Goal: Task Accomplishment & Management: Use online tool/utility

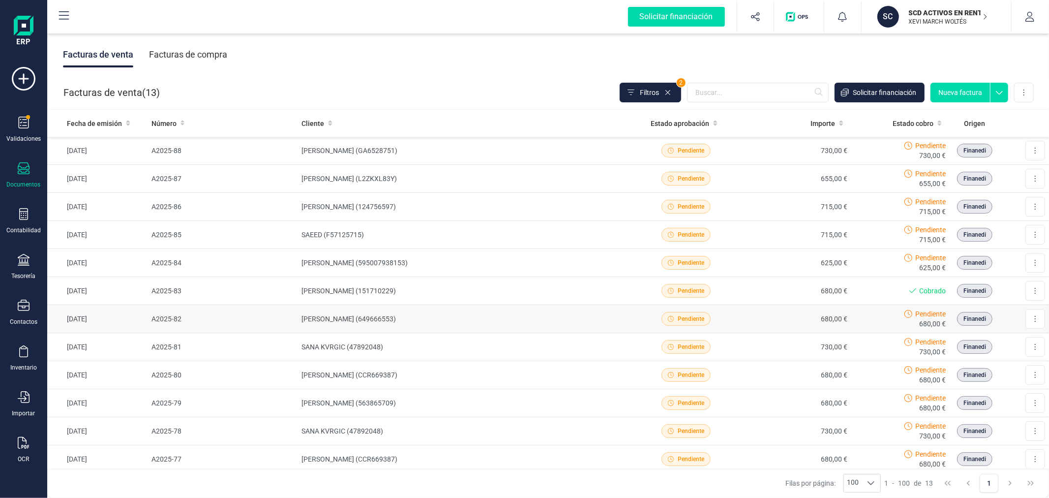
scroll to position [92, 0]
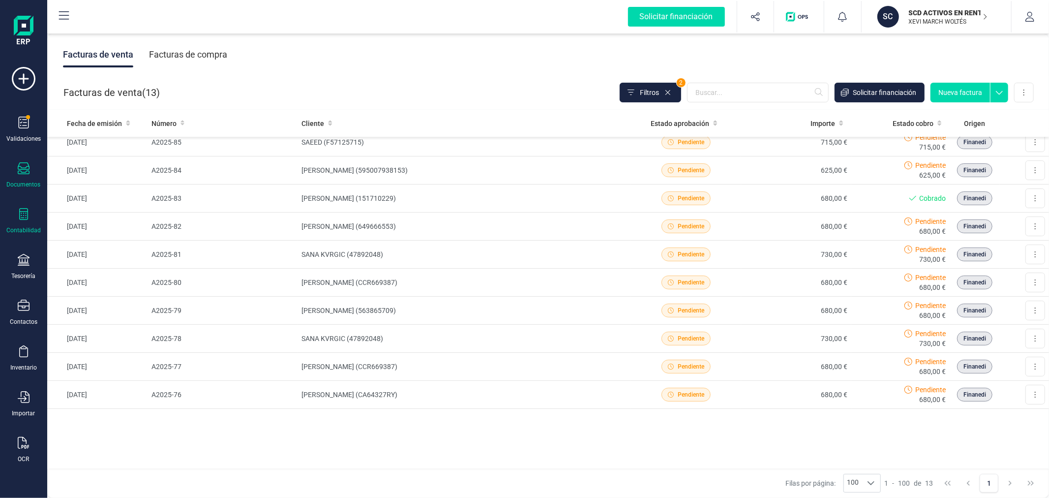
click at [21, 217] on icon at bounding box center [24, 214] width 12 height 12
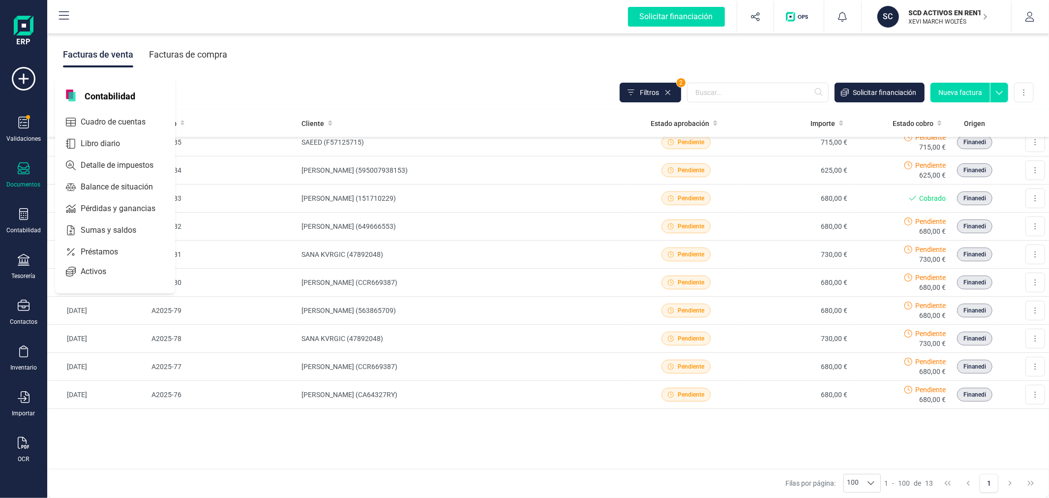
click at [941, 12] on p "SCD ACTIVOS EN RENTABILIDAD SL" at bounding box center [948, 13] width 79 height 10
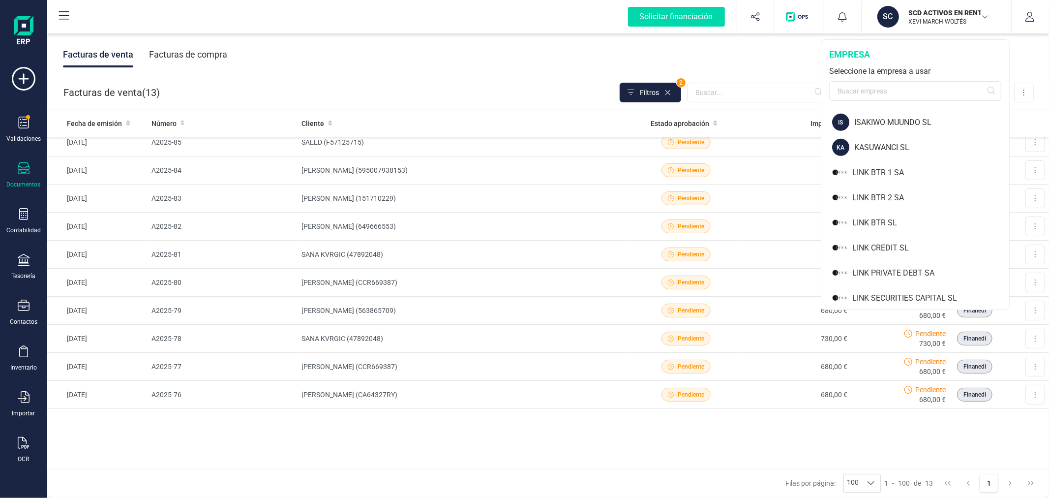
scroll to position [710, 0]
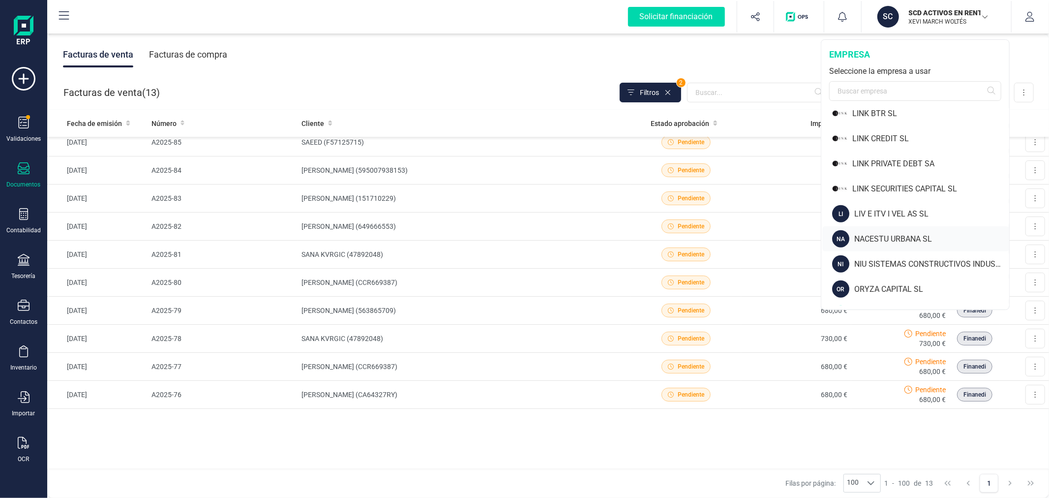
click at [878, 236] on div "NACESTU URBANA SL" at bounding box center [931, 239] width 155 height 12
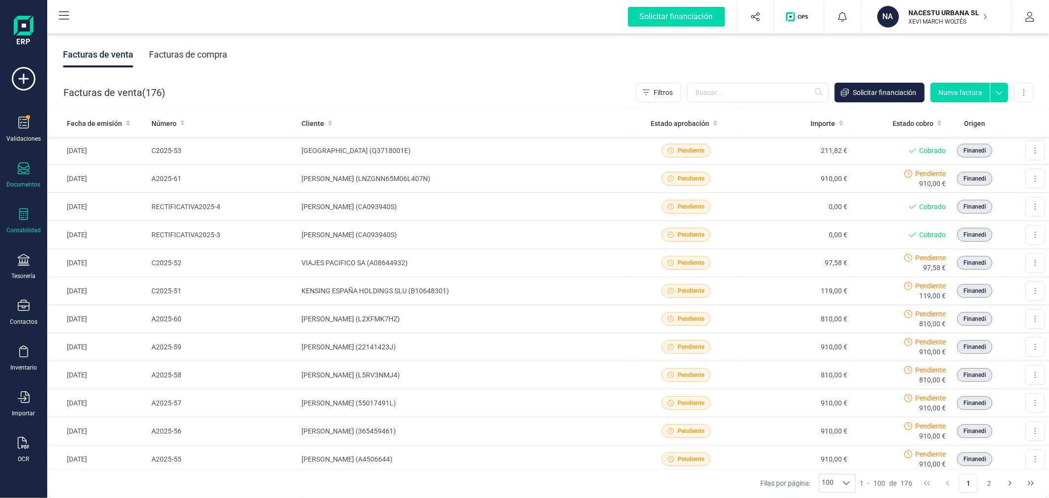
click at [22, 221] on div at bounding box center [24, 215] width 12 height 14
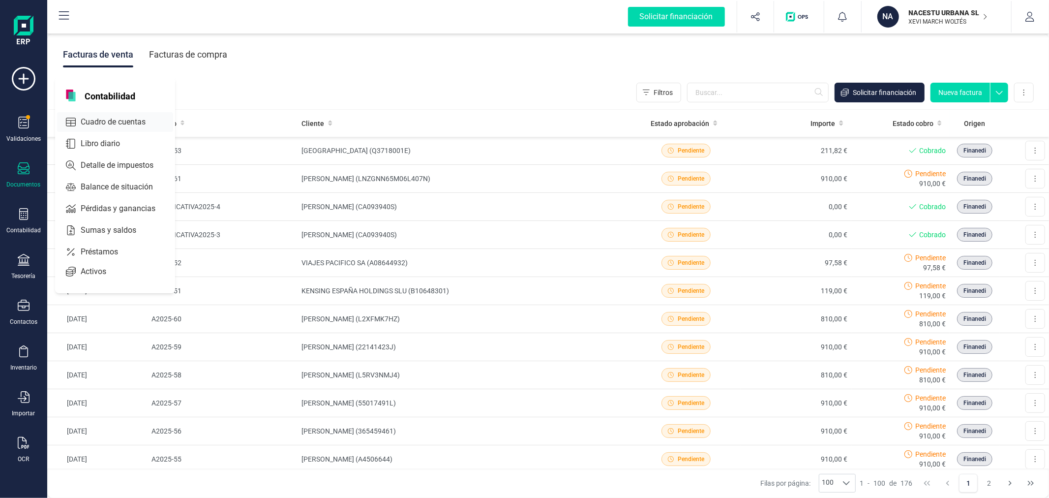
click at [123, 125] on span "Cuadro de cuentas" at bounding box center [120, 122] width 87 height 12
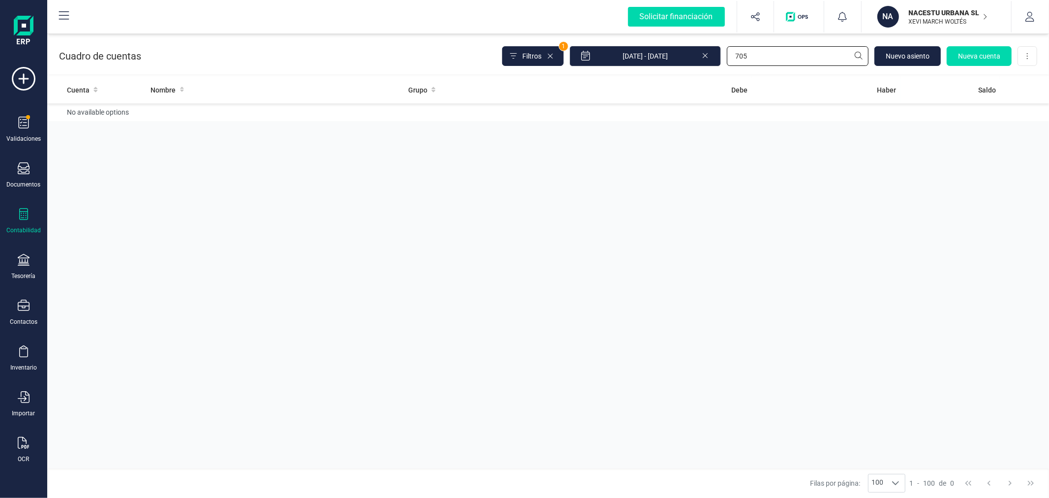
click at [770, 53] on input "705" at bounding box center [798, 56] width 142 height 20
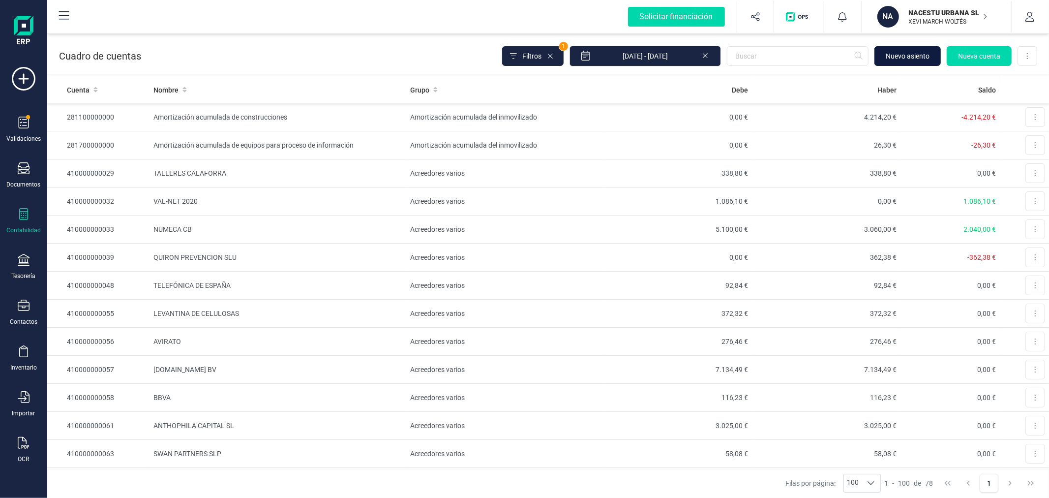
click at [905, 54] on span "Nuevo asiento" at bounding box center [908, 56] width 44 height 10
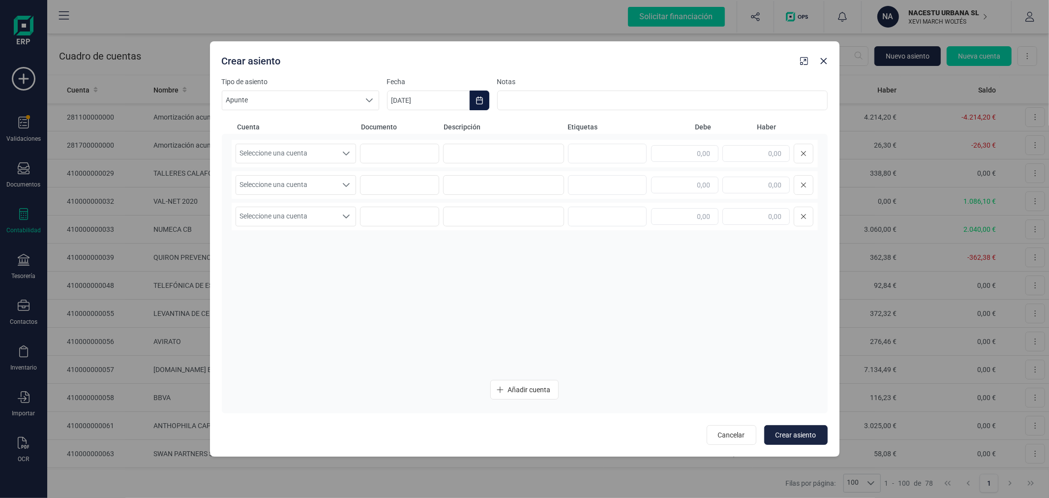
click at [483, 96] on button "Choose Date" at bounding box center [480, 100] width 20 height 20
click at [399, 133] on div "octubre 2025" at bounding box center [518, 130] width 246 height 24
click at [404, 132] on icon "Previous Month" at bounding box center [407, 130] width 8 height 8
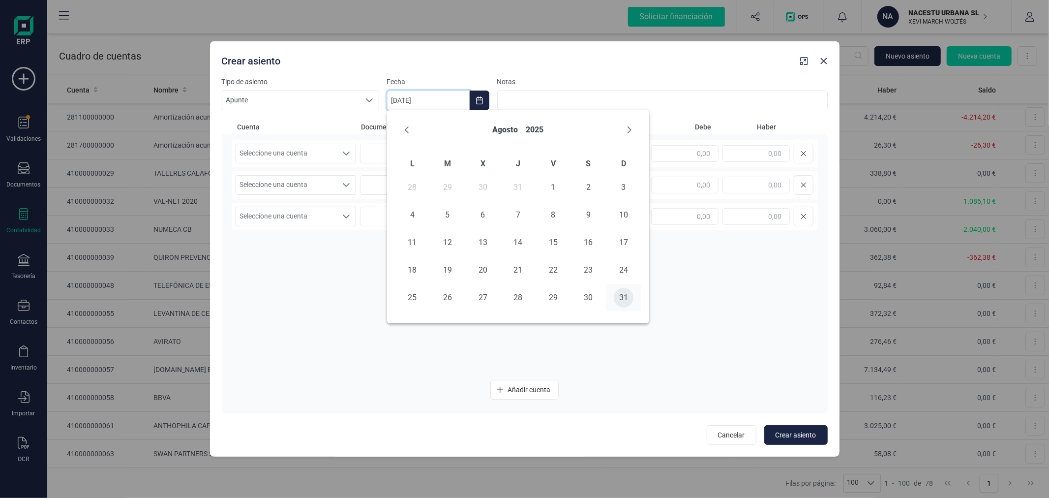
click at [621, 298] on span "31" at bounding box center [624, 298] width 20 height 20
type input "[DATE]"
click at [325, 155] on span "Seleccione una cuenta" at bounding box center [286, 153] width 101 height 19
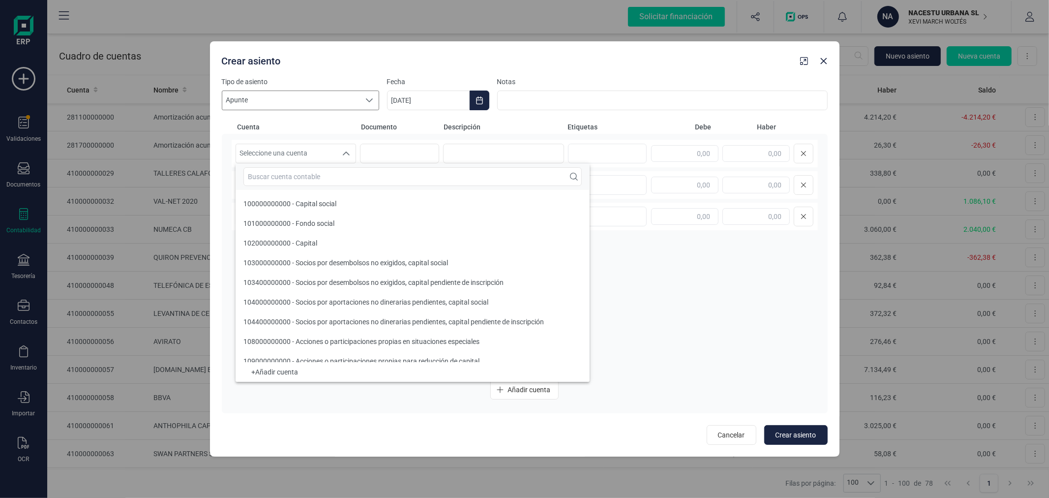
click at [330, 96] on span "Apunte" at bounding box center [291, 100] width 138 height 19
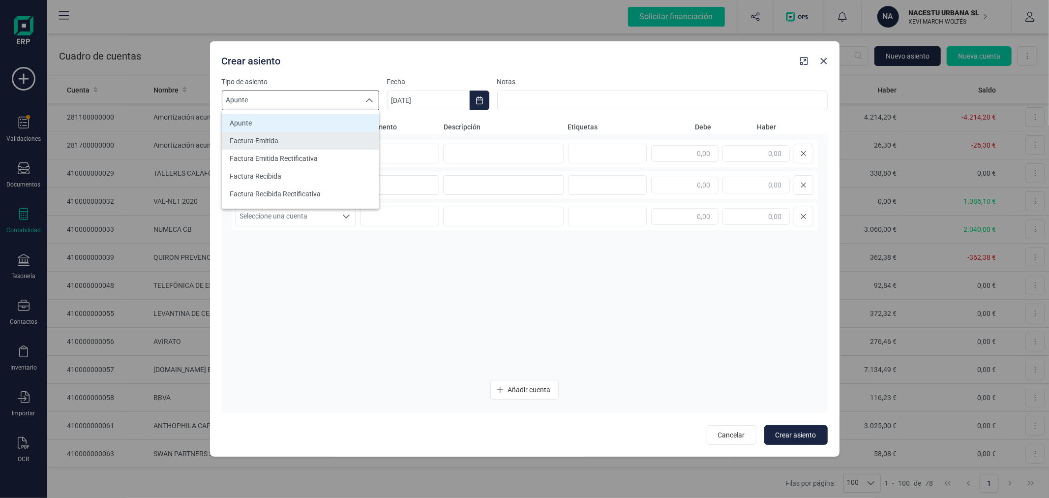
click at [330, 136] on li "Factura Emitida" at bounding box center [300, 141] width 157 height 18
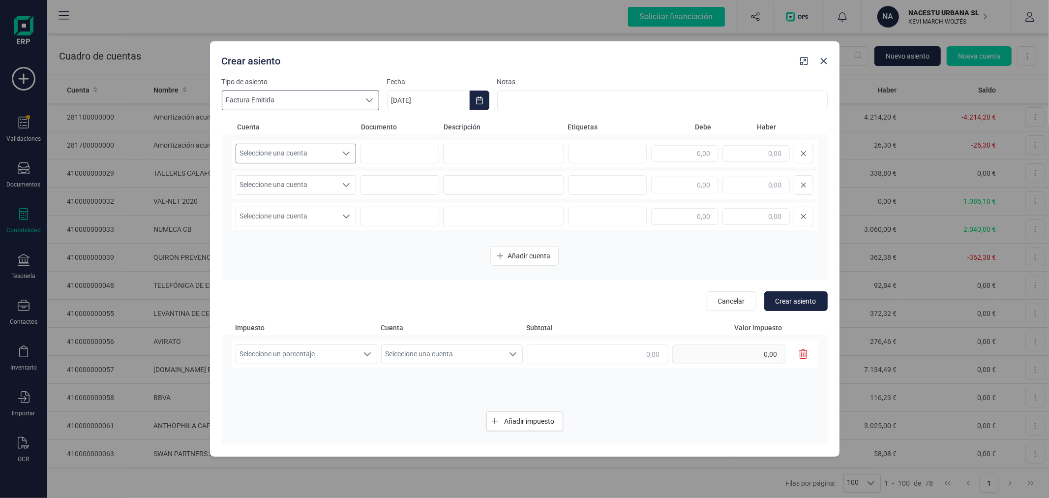
click at [329, 153] on span "Seleccione una cuenta" at bounding box center [286, 153] width 101 height 19
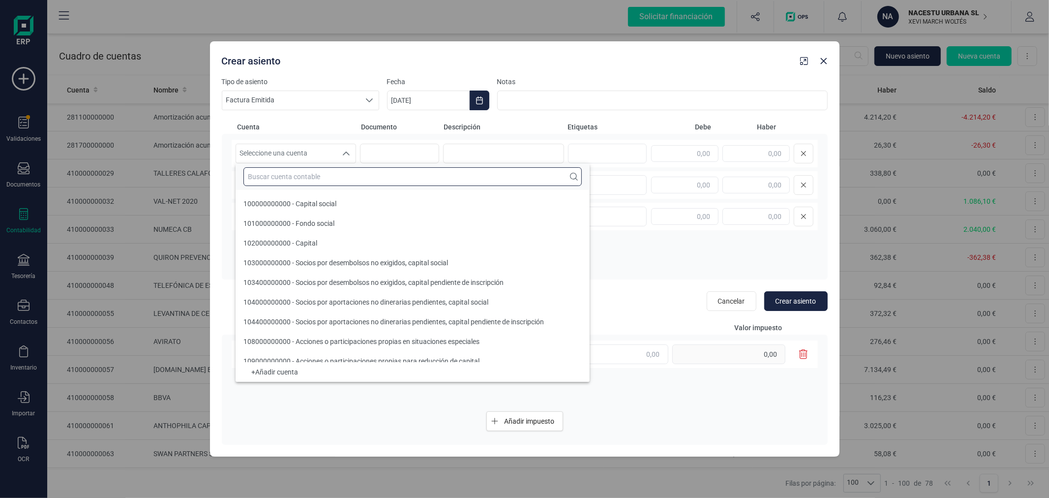
click at [342, 178] on input "text" at bounding box center [412, 176] width 338 height 19
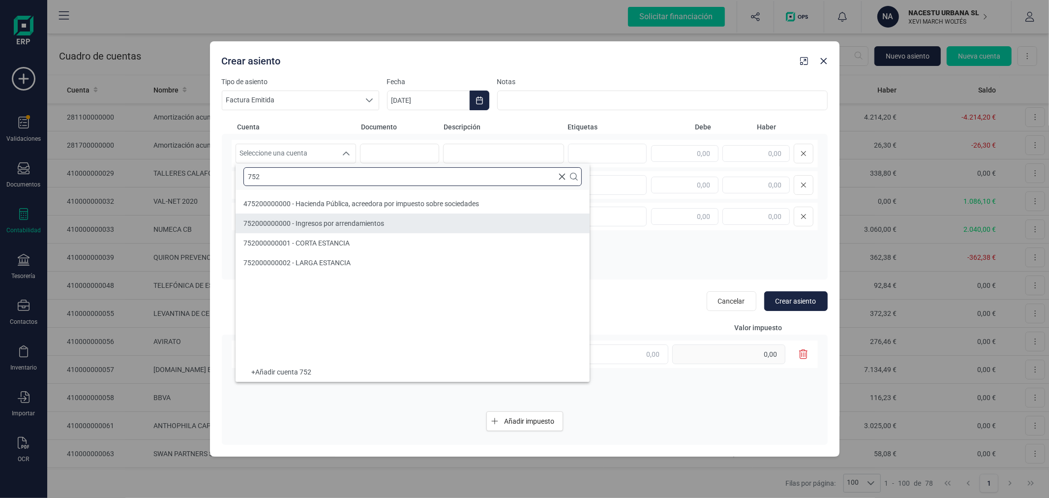
type input "752"
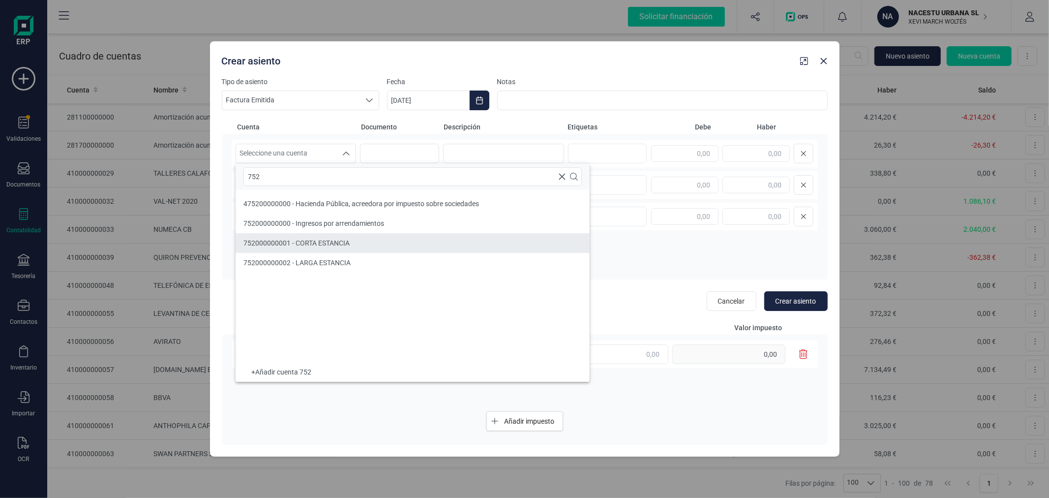
click at [348, 241] on span "752000000001 - CORTA ESTANCIA" at bounding box center [296, 243] width 106 height 8
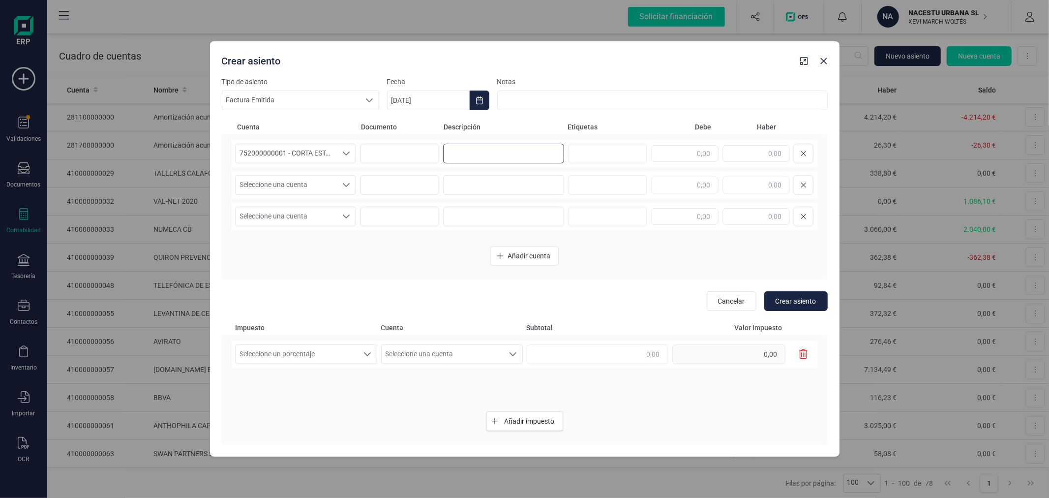
click at [465, 148] on input at bounding box center [503, 154] width 121 height 20
type input "ESTANCIA"
type input "58,43"
click at [323, 188] on span "Seleccione una cuenta" at bounding box center [286, 185] width 101 height 19
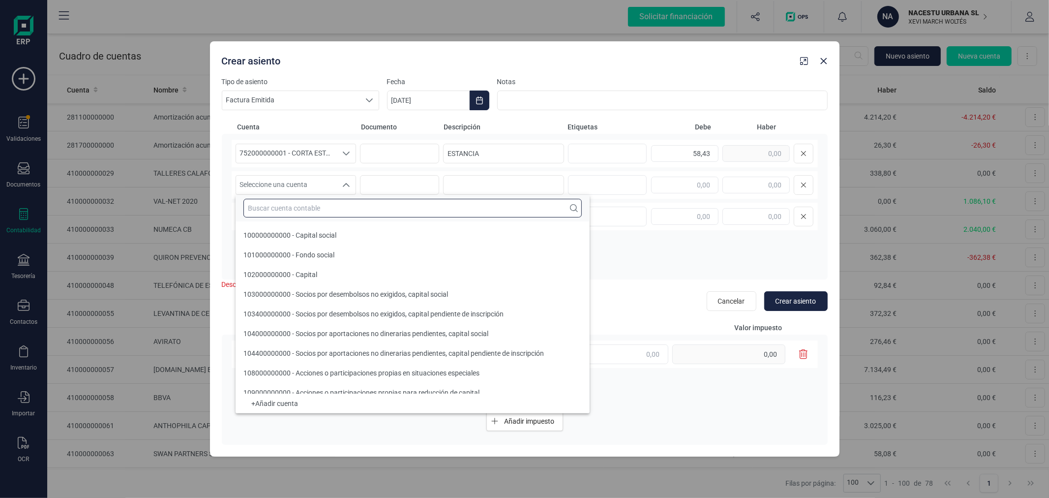
click at [320, 209] on input "text" at bounding box center [412, 208] width 338 height 19
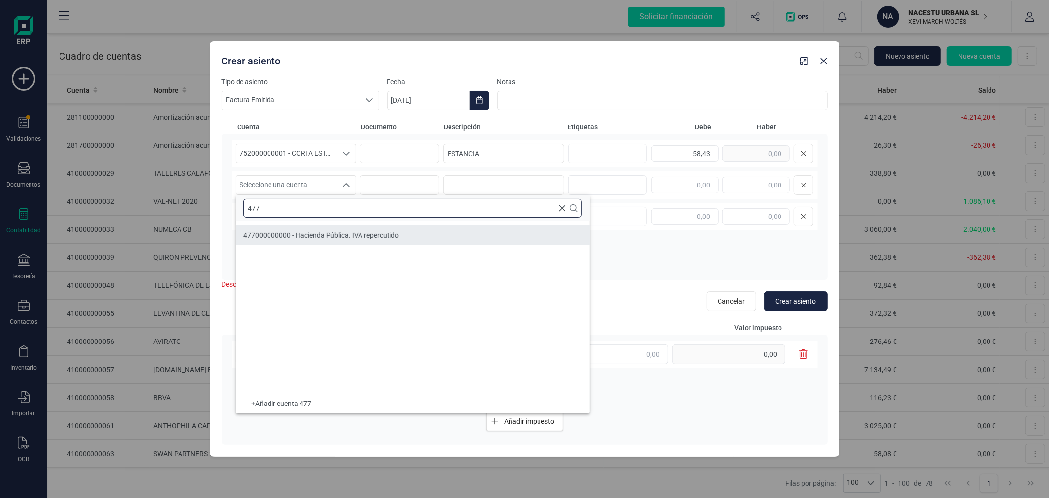
type input "477"
click at [327, 234] on span "477000000000 - Hacienda Pública. IVA repercutido" at bounding box center [320, 235] width 155 height 8
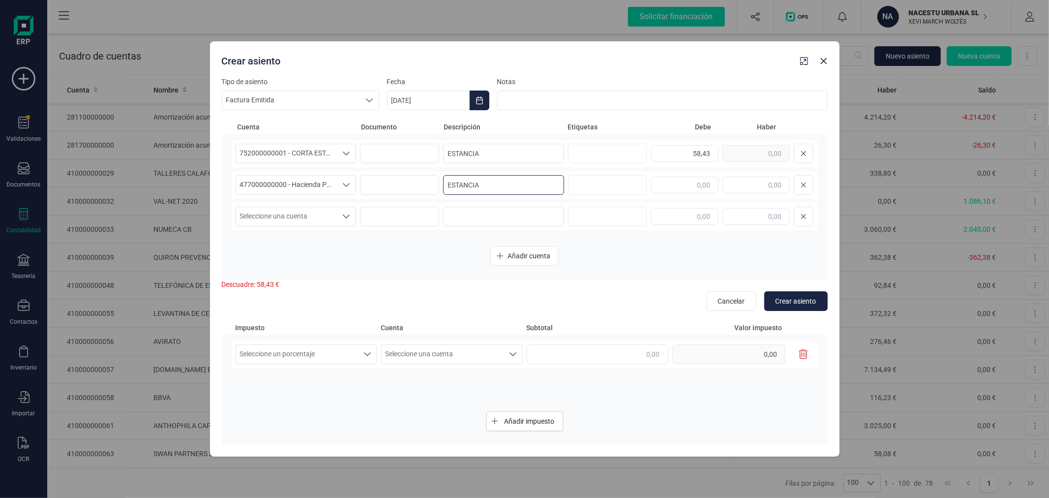
type input "ESTANCIA"
type input "5"
type input "5,84"
click at [723, 159] on div "58,43" at bounding box center [732, 154] width 162 height 20
drag, startPoint x: 688, startPoint y: 160, endPoint x: 736, endPoint y: 155, distance: 47.9
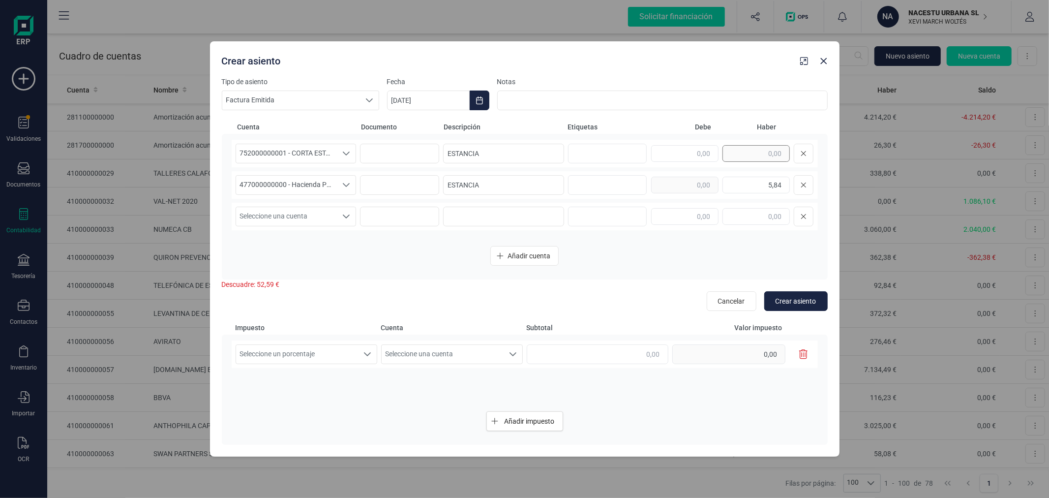
click at [736, 155] on input "text" at bounding box center [755, 153] width 67 height 17
paste input "58,43"
type input "58,43"
click at [297, 214] on span "Seleccione una cuenta" at bounding box center [286, 216] width 101 height 19
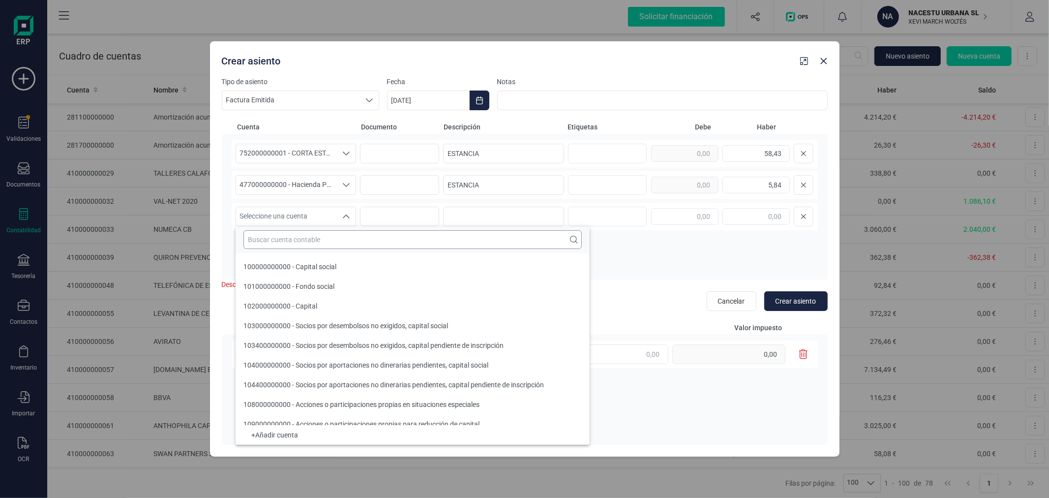
click at [310, 241] on input "text" at bounding box center [412, 239] width 338 height 19
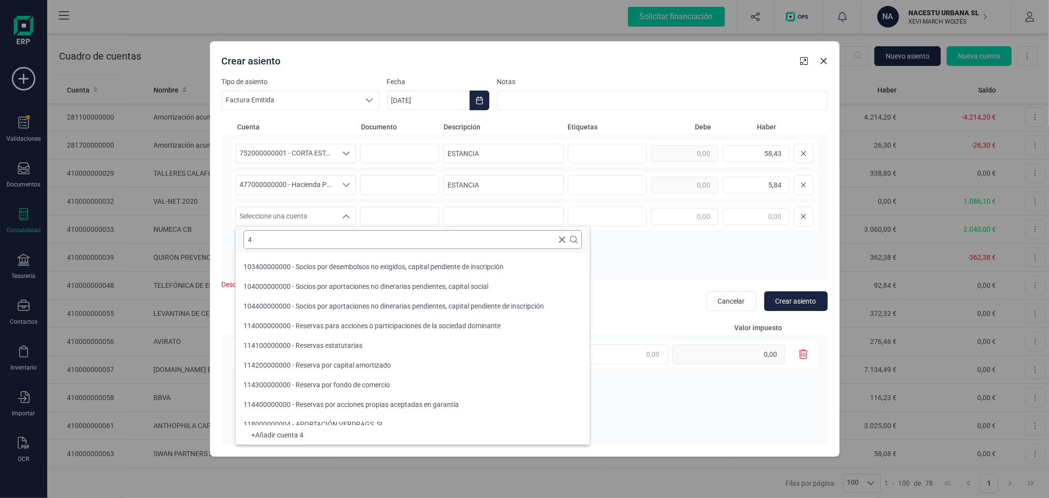
scroll to position [3, 0]
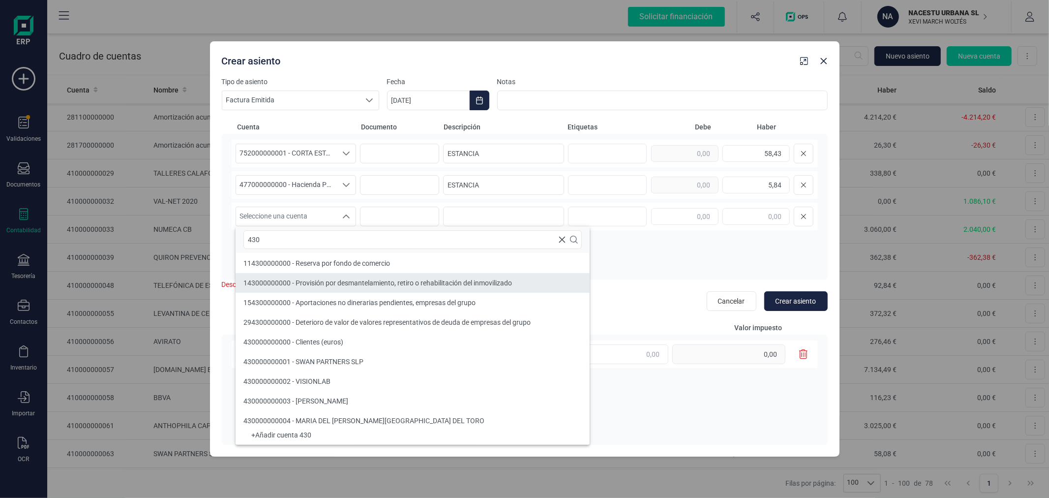
type input "430"
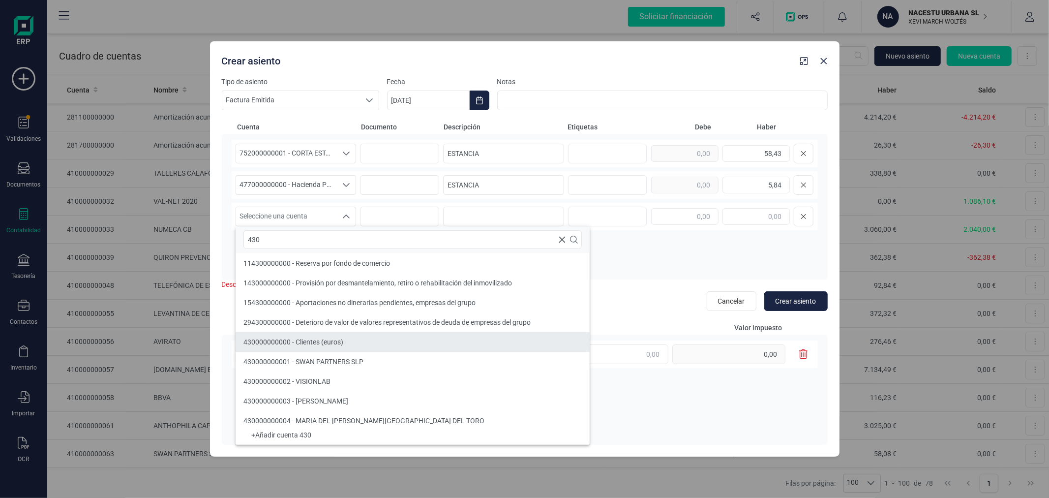
click at [327, 335] on li "430000000000 - Clientes (euros)" at bounding box center [413, 342] width 354 height 20
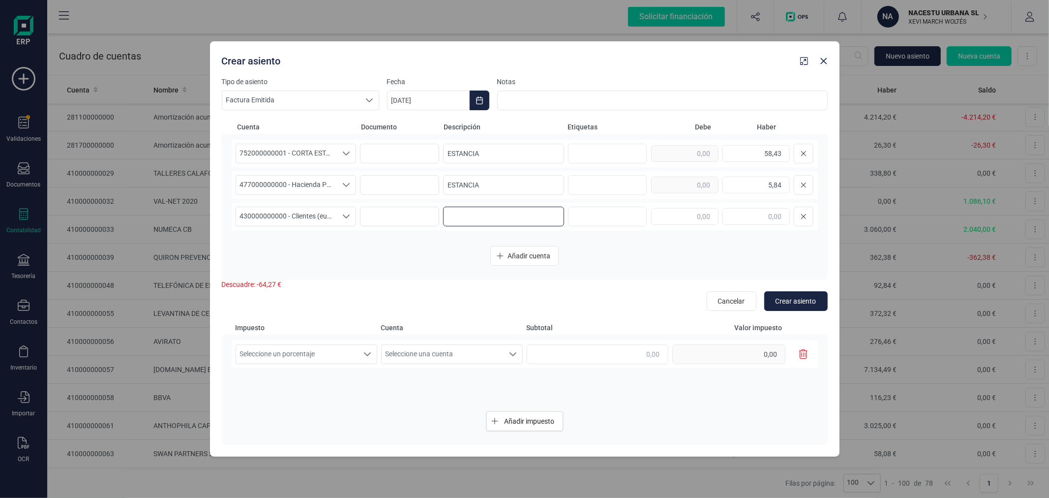
click at [490, 218] on input at bounding box center [503, 217] width 121 height 20
type input "ESTANCIA"
type input "64,27"
click at [356, 346] on span "Seleccione un porcentaje" at bounding box center [297, 354] width 122 height 19
click at [327, 412] on li "IVA 10%" at bounding box center [307, 416] width 142 height 18
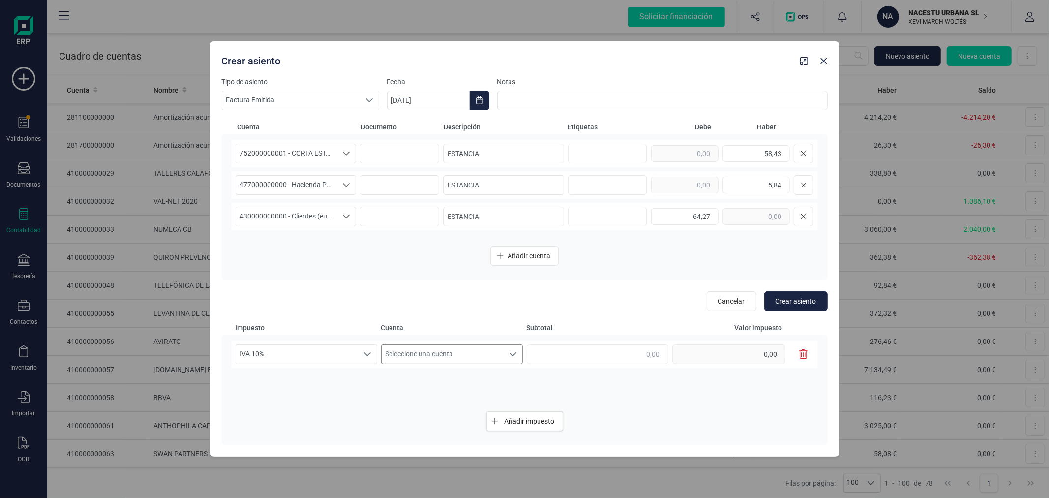
click at [444, 357] on span "Seleccione una cuenta" at bounding box center [443, 354] width 122 height 19
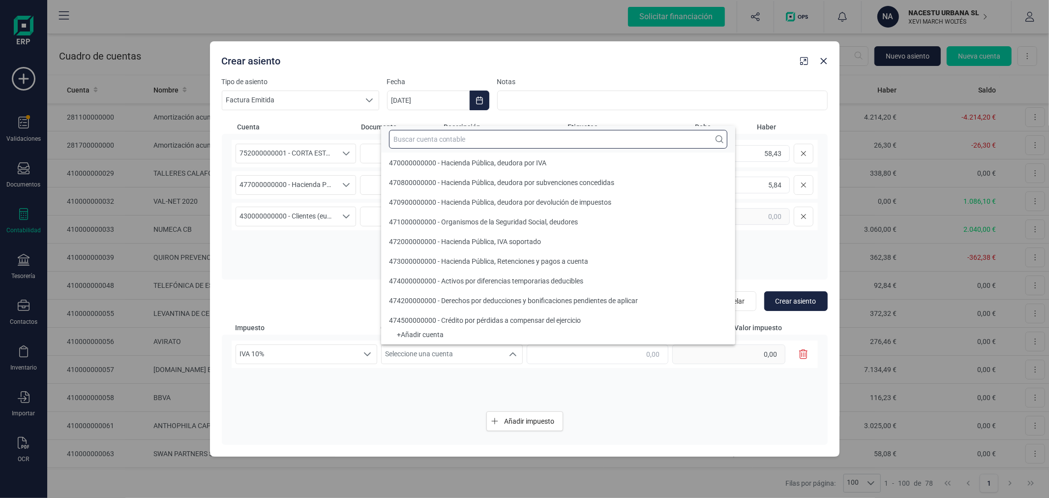
click at [469, 143] on input "text" at bounding box center [558, 139] width 338 height 19
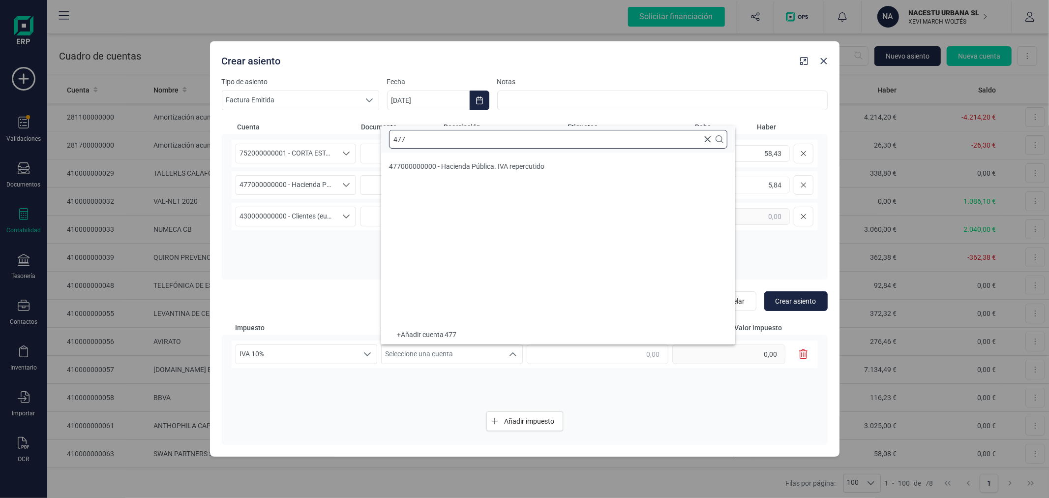
scroll to position [0, 0]
type input "477"
click at [420, 164] on span "477000000000 - Hacienda Pública. IVA repercutido" at bounding box center [466, 166] width 155 height 8
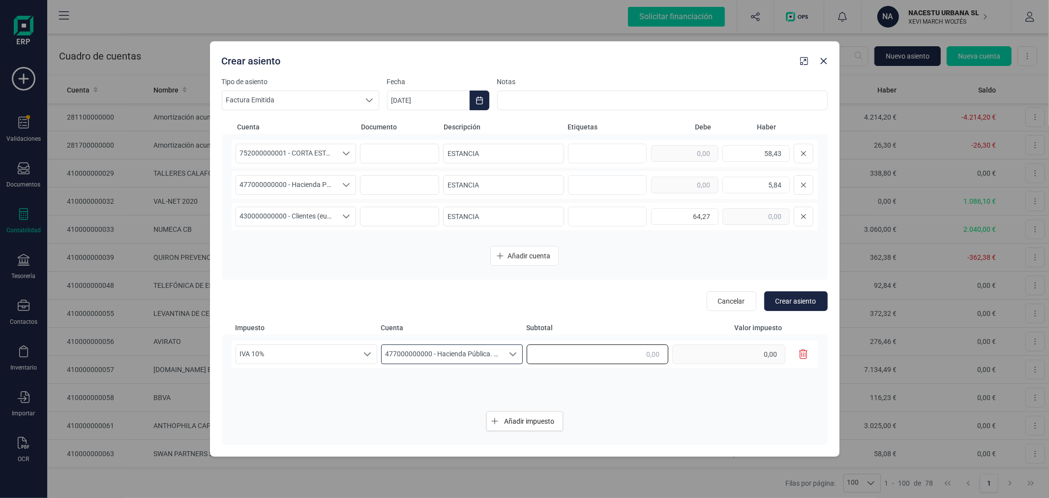
click at [585, 353] on input "text" at bounding box center [598, 354] width 142 height 20
type input "58,43"
type input "5,84"
click at [794, 297] on span "Crear asiento" at bounding box center [795, 301] width 41 height 10
type input "[DATE]"
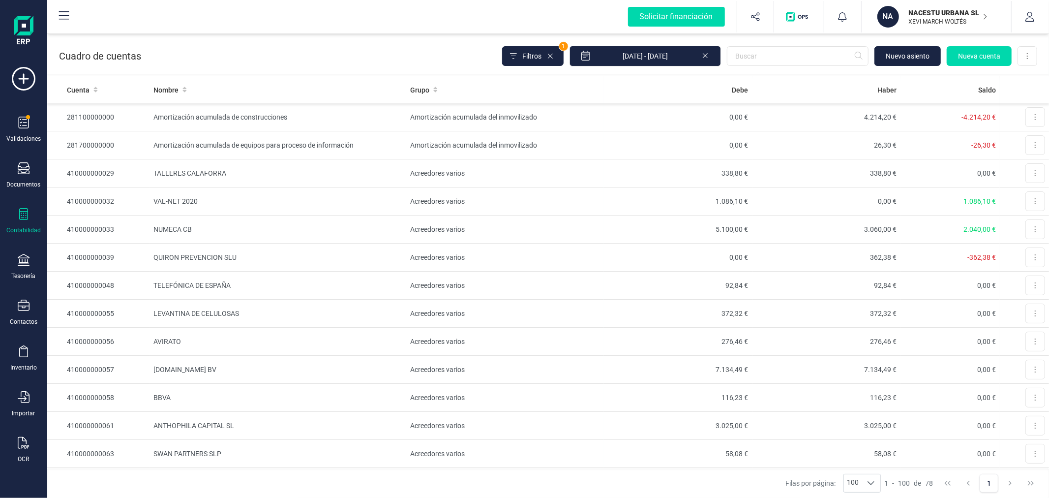
click at [20, 215] on icon at bounding box center [23, 214] width 9 height 12
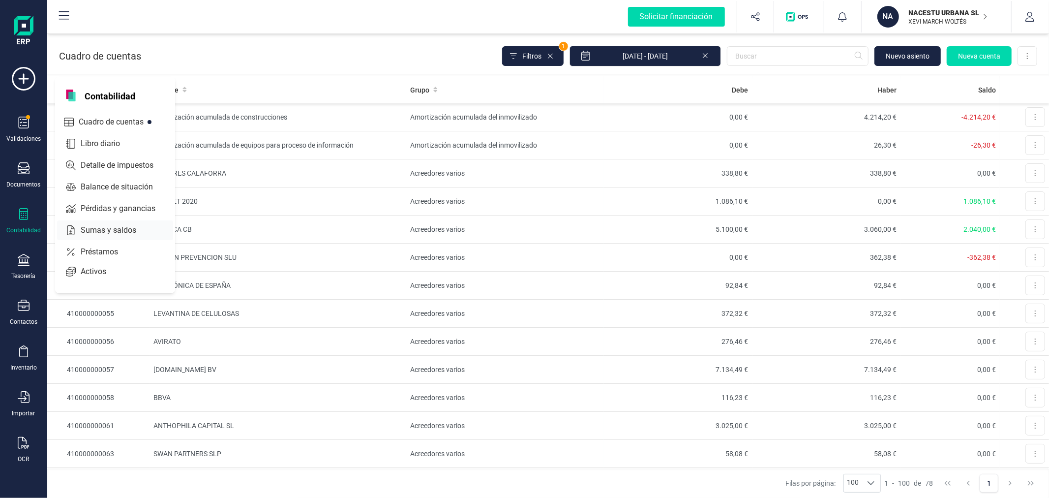
click at [95, 228] on span "Sumas y saldos" at bounding box center [115, 230] width 77 height 12
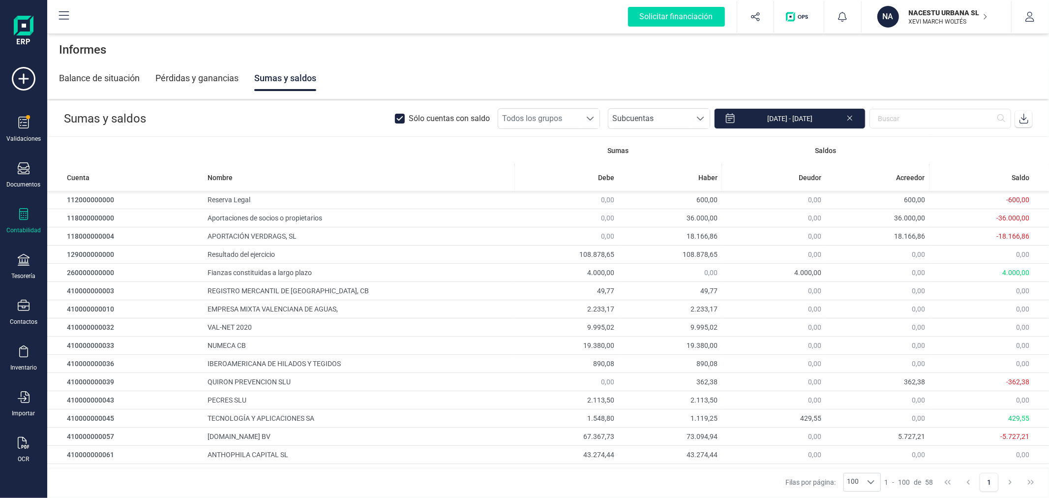
click at [405, 114] on div at bounding box center [400, 119] width 10 height 10
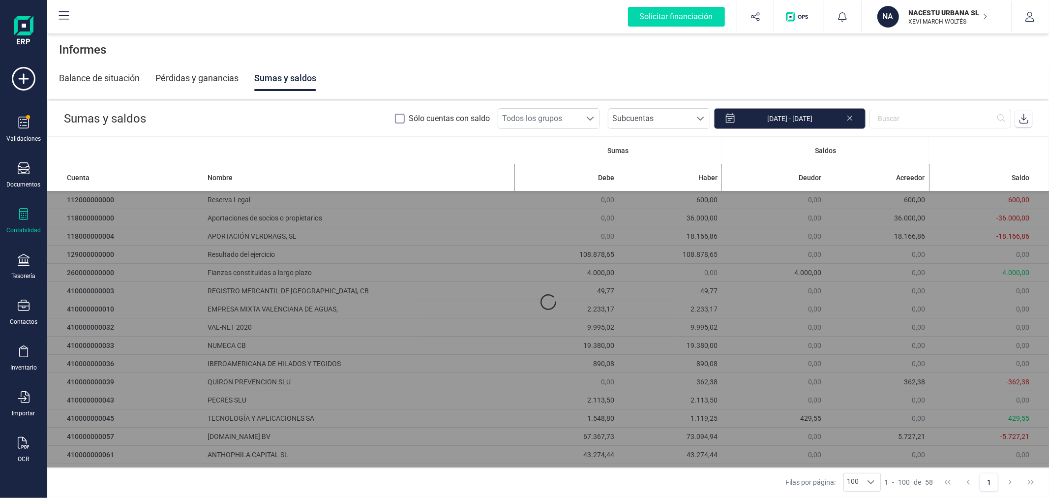
click at [777, 120] on input "[DATE] - [DATE]" at bounding box center [789, 118] width 151 height 21
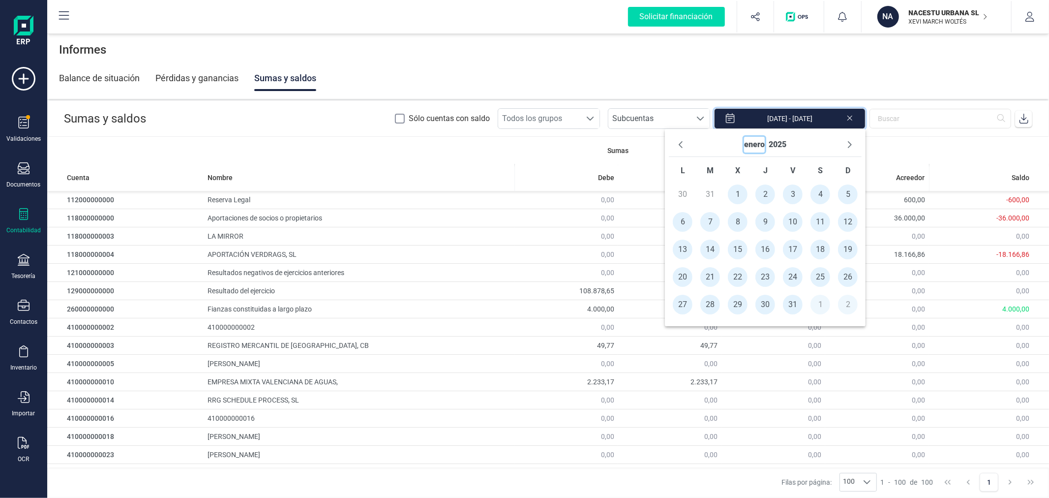
click at [757, 149] on button "enero" at bounding box center [754, 145] width 21 height 16
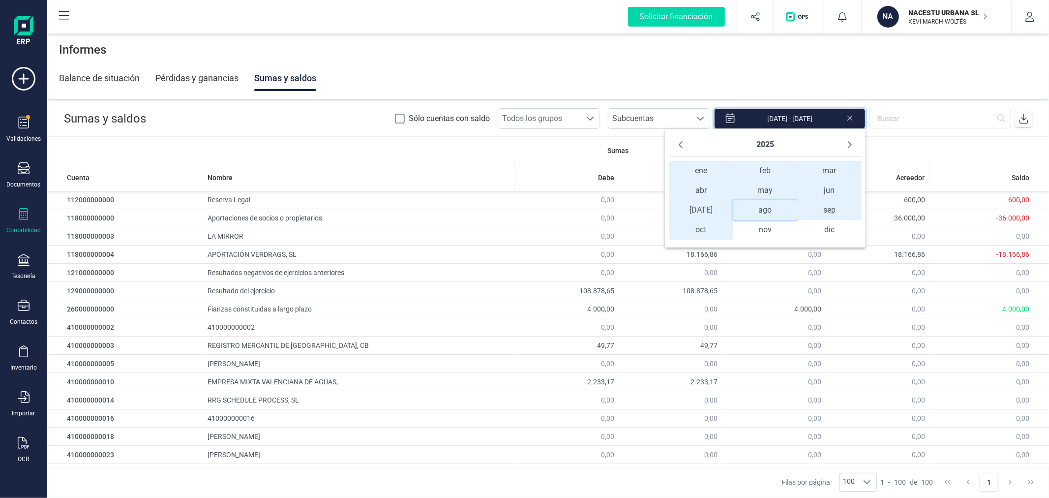
click at [762, 210] on span "ago ago" at bounding box center [765, 210] width 64 height 20
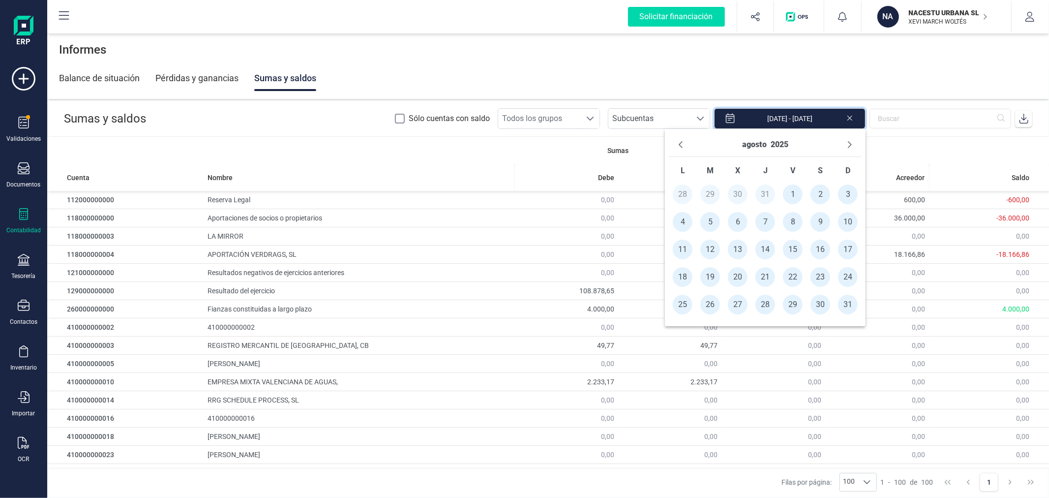
click at [790, 189] on span "1" at bounding box center [793, 194] width 20 height 20
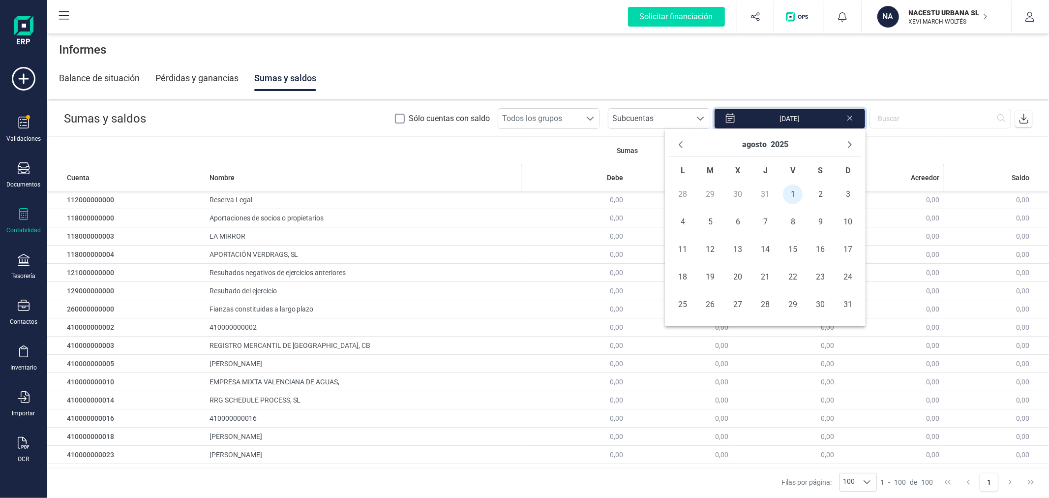
click at [847, 304] on span "31" at bounding box center [848, 305] width 20 height 20
type input "[DATE] - [DATE]"
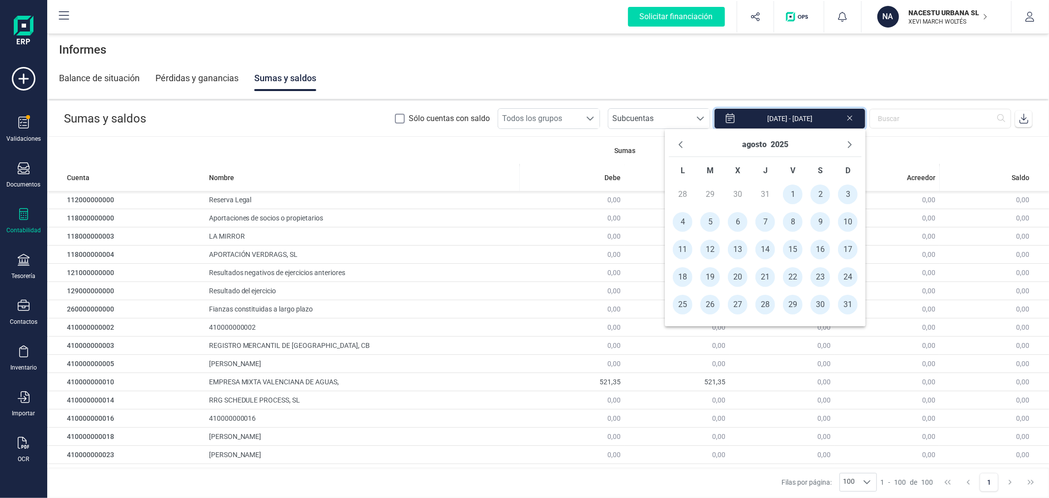
click at [1027, 118] on icon at bounding box center [1024, 119] width 10 height 10
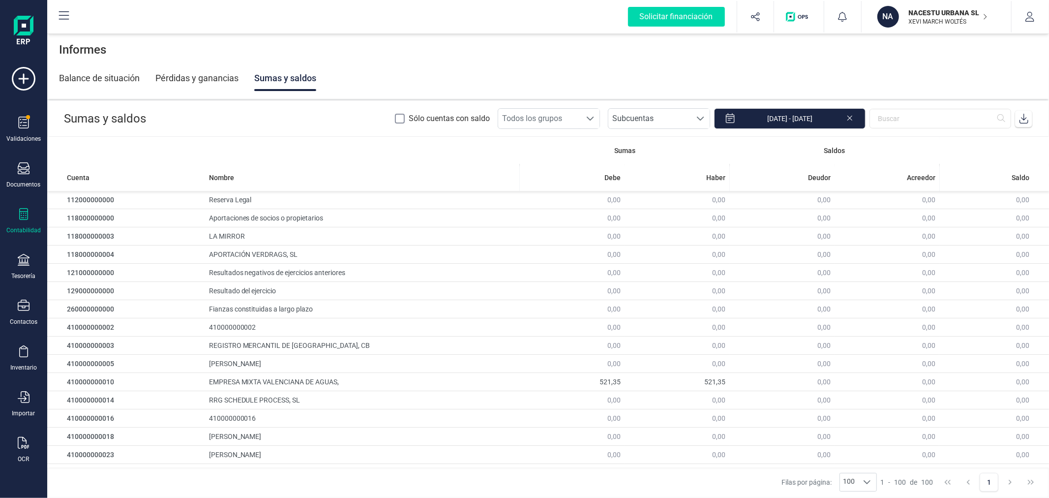
click at [936, 21] on p "XEVI MARCH WOLTÉS" at bounding box center [948, 22] width 79 height 8
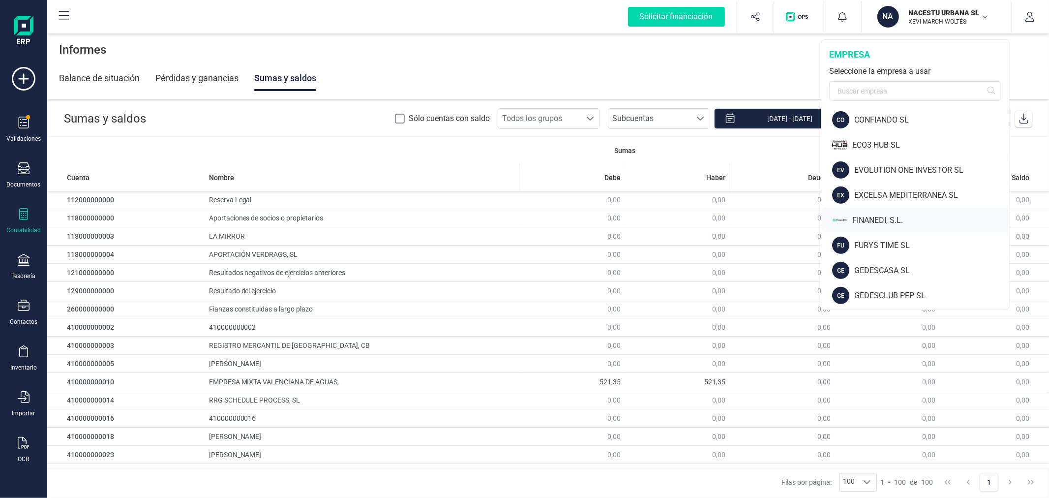
scroll to position [382, 0]
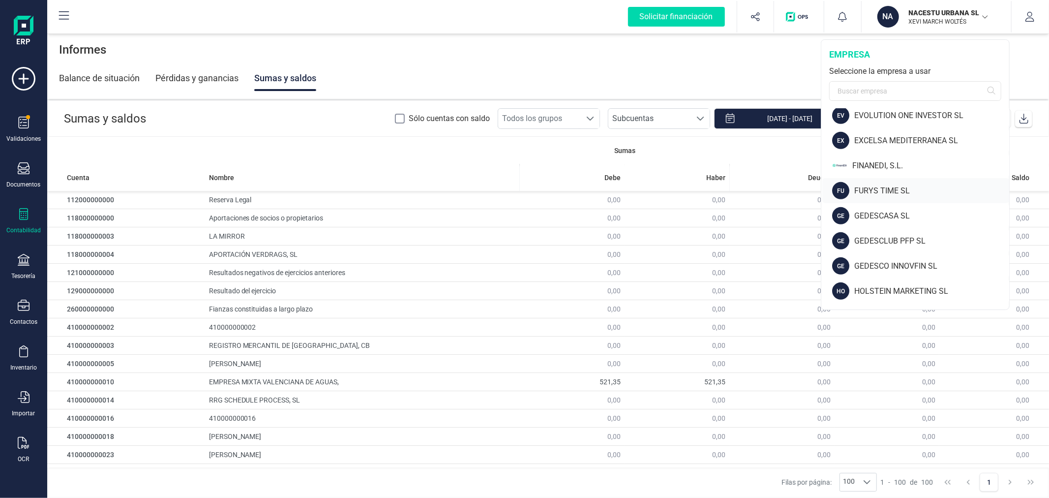
click at [891, 195] on div "FURYS TIME SL" at bounding box center [931, 191] width 155 height 12
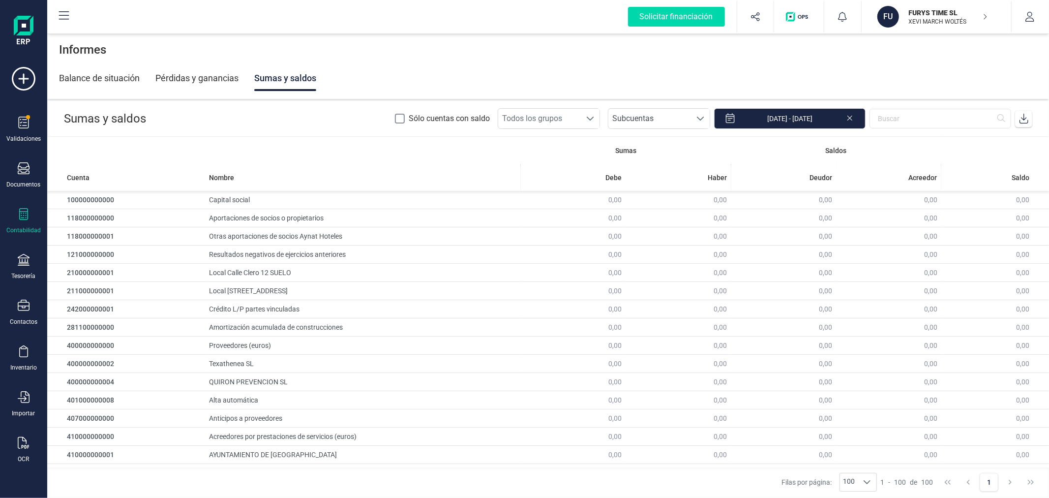
click at [30, 225] on div "Contabilidad" at bounding box center [23, 221] width 39 height 26
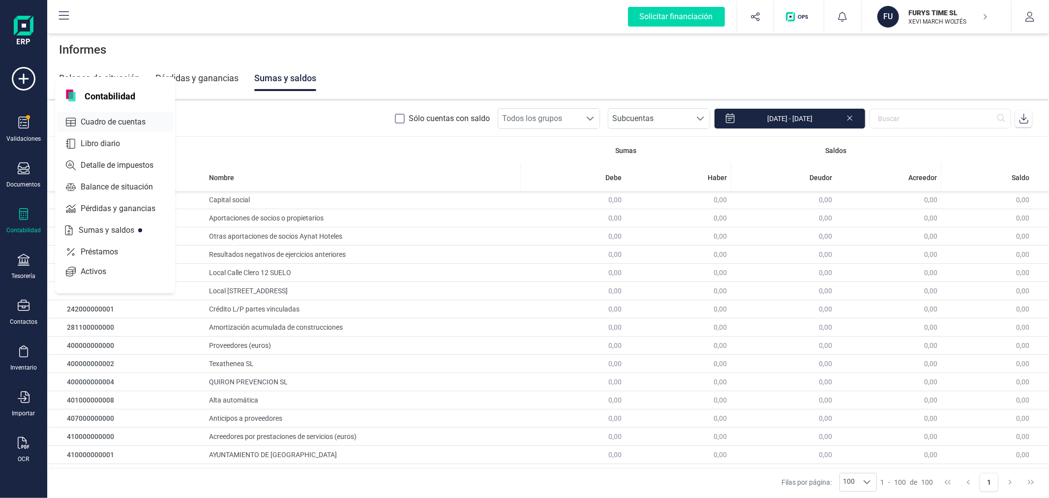
click at [111, 112] on div "Cuadro de cuentas" at bounding box center [115, 122] width 116 height 20
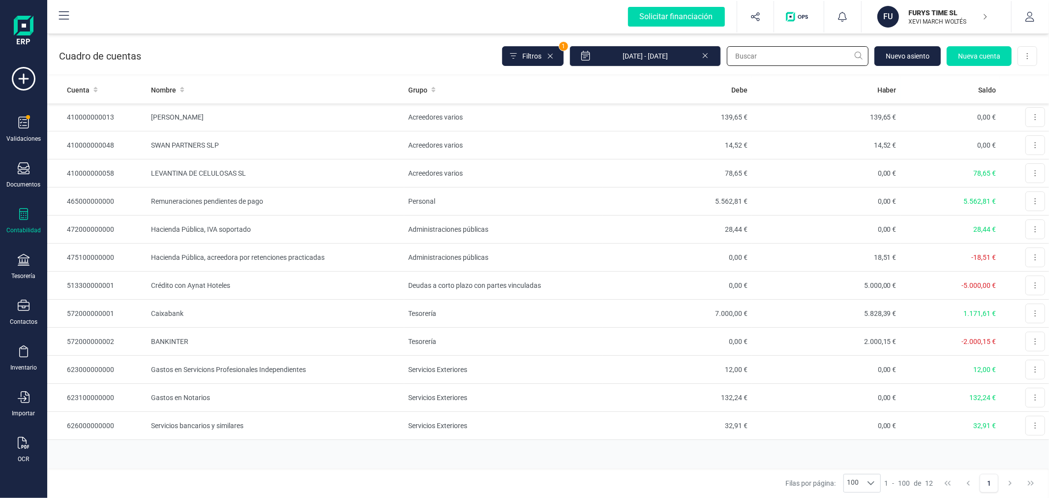
click at [758, 56] on input "text" at bounding box center [798, 56] width 142 height 20
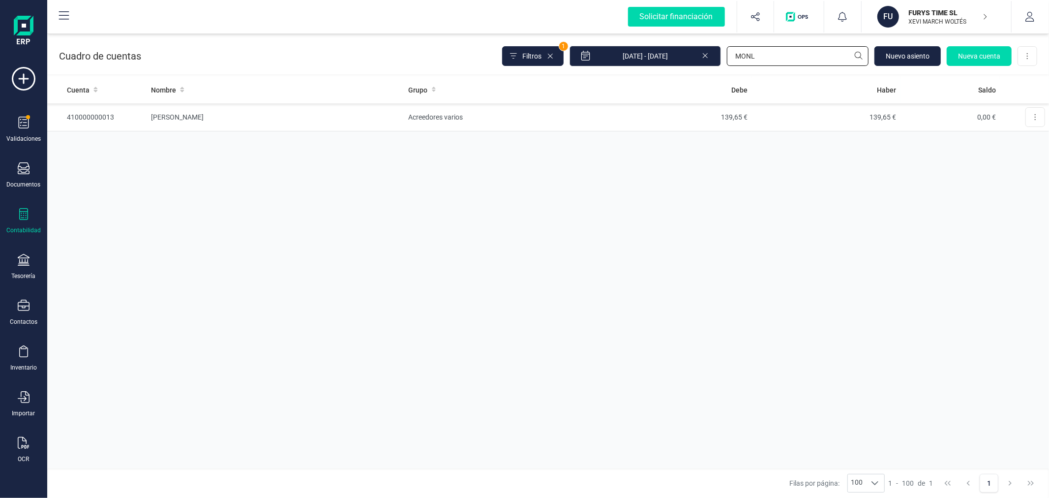
click at [777, 55] on input "MONL" at bounding box center [798, 56] width 142 height 20
type input "MONL"
click at [939, 21] on p "XEVI MARCH WOLTÉS" at bounding box center [948, 22] width 79 height 8
click at [675, 221] on div "Cuenta Nombre Grupo Debe Haber Saldo 410000000013 [PERSON_NAME] [PERSON_NAME] v…" at bounding box center [548, 272] width 1002 height 392
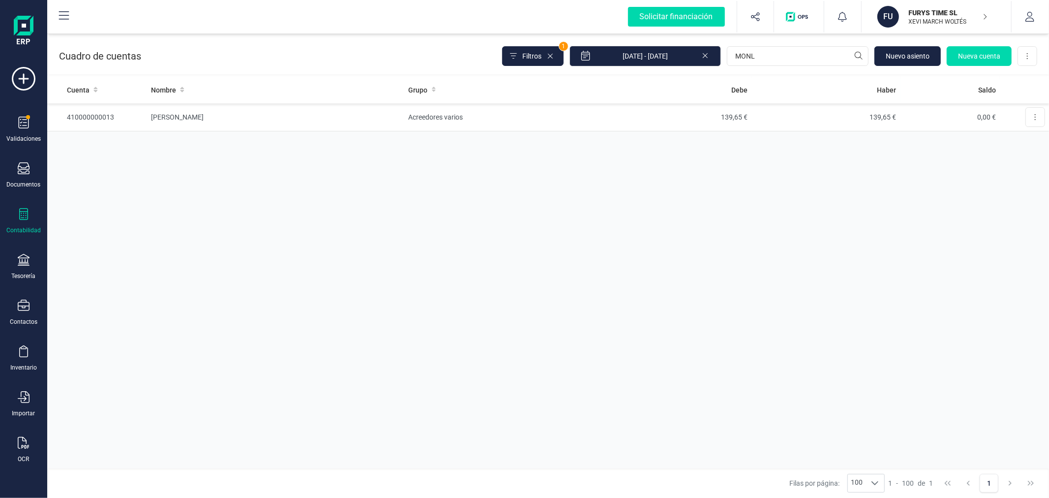
click at [704, 55] on icon at bounding box center [705, 55] width 5 height 5
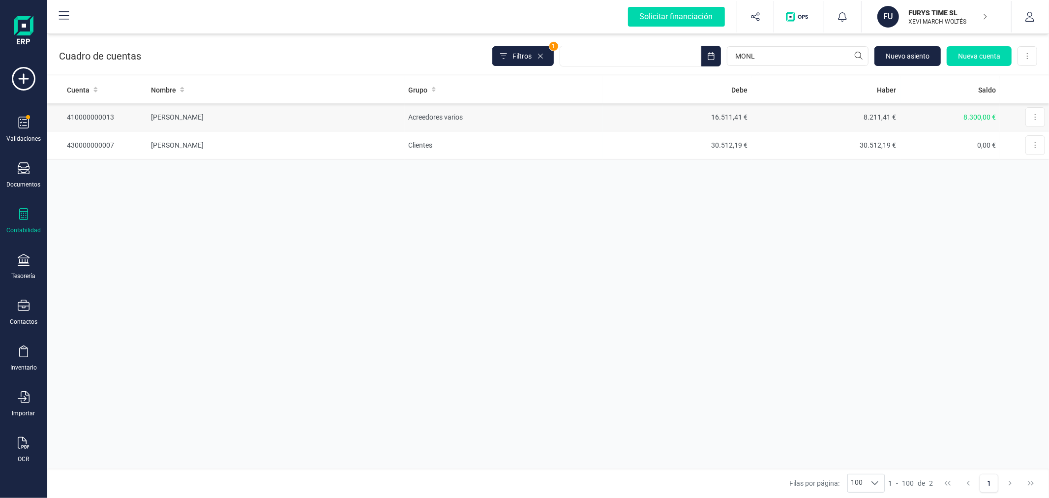
click at [466, 125] on td "Acreedores varios" at bounding box center [504, 117] width 198 height 28
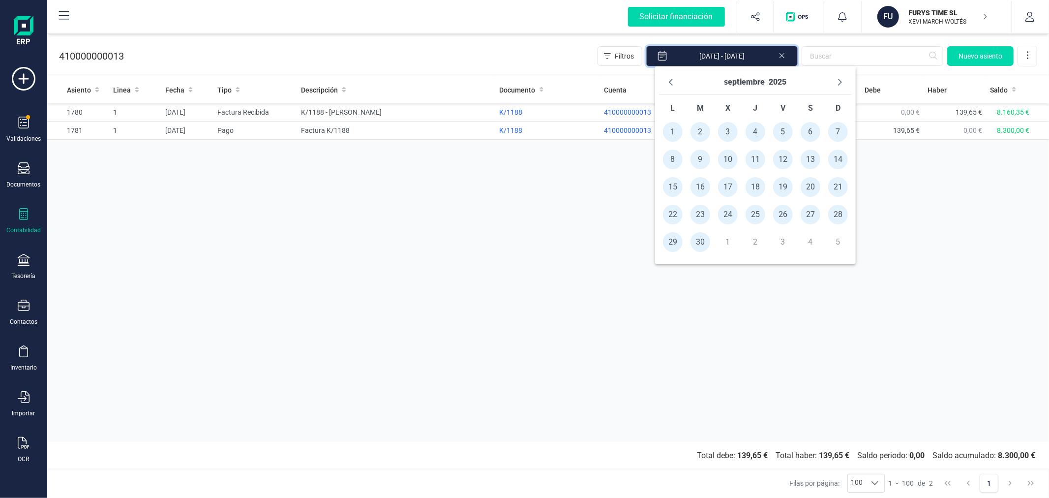
click at [778, 60] on input "[DATE] - [DATE]" at bounding box center [721, 56] width 151 height 21
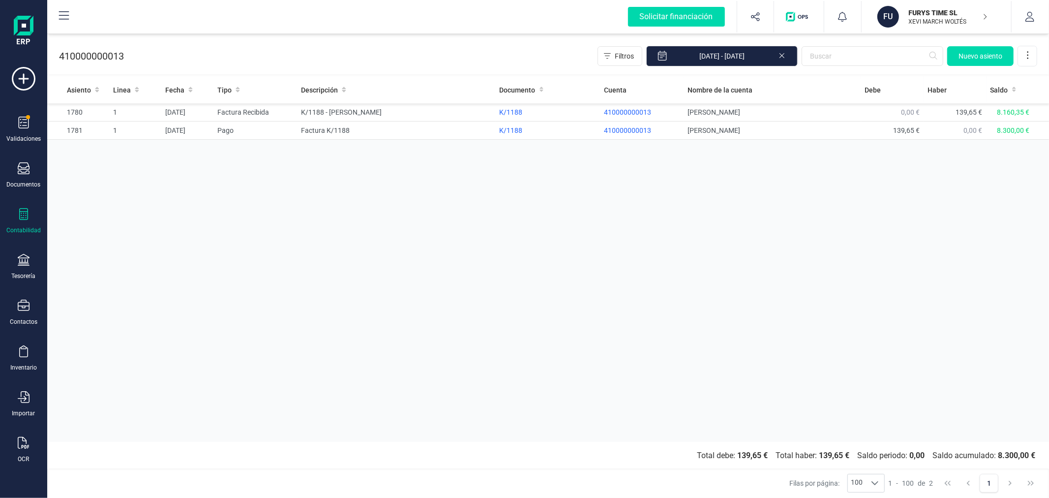
click at [782, 56] on icon at bounding box center [781, 55] width 5 height 5
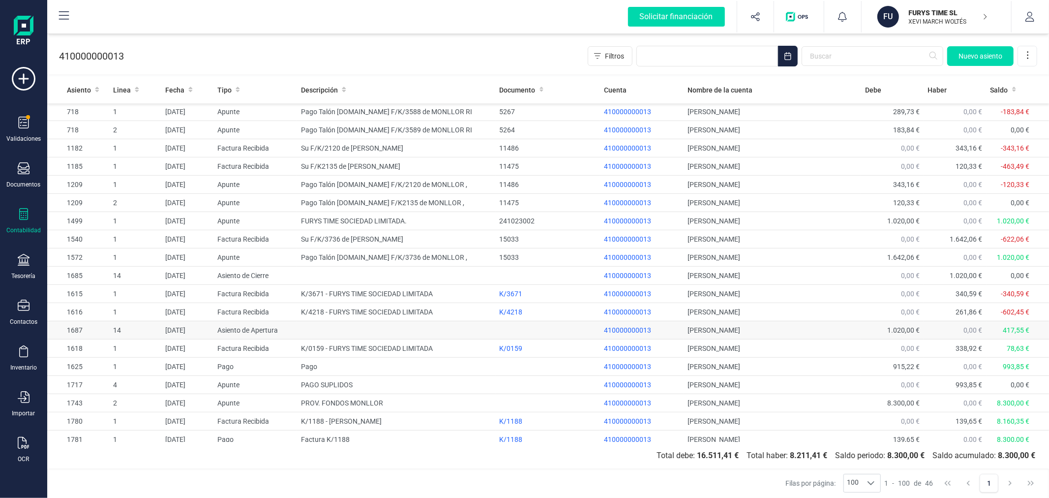
scroll to position [500, 0]
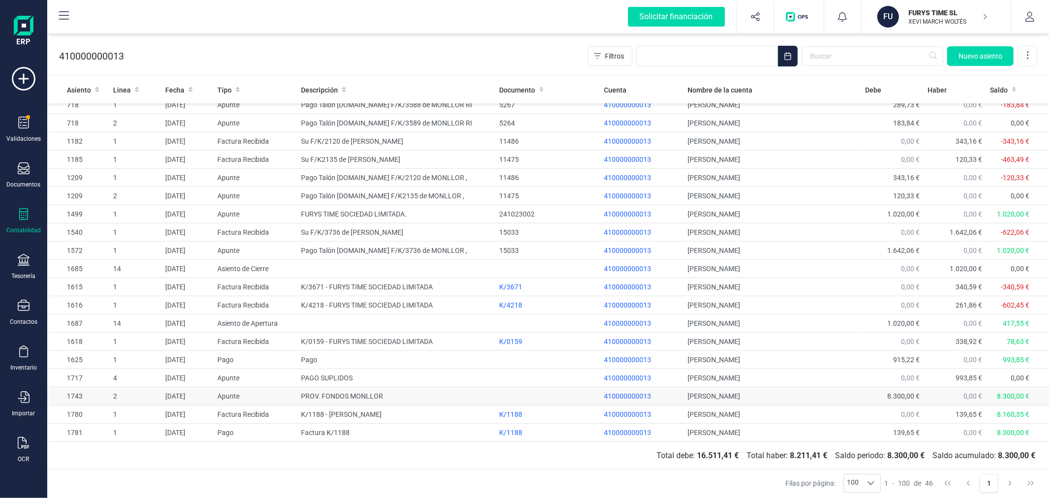
click at [396, 397] on td "PROV. FONDOS MONLLOR" at bounding box center [396, 396] width 198 height 18
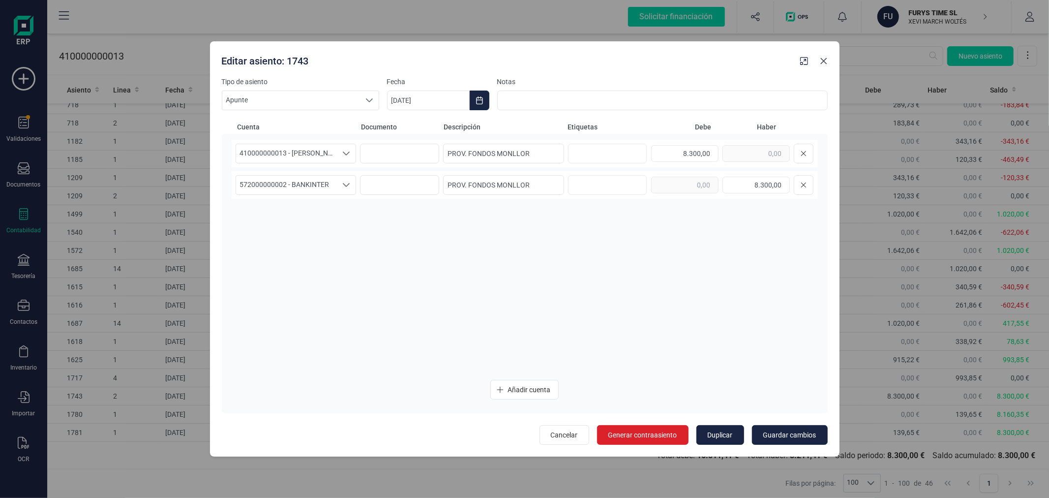
click at [823, 60] on icon "Close" at bounding box center [824, 61] width 8 height 8
